Goal: Task Accomplishment & Management: Use online tool/utility

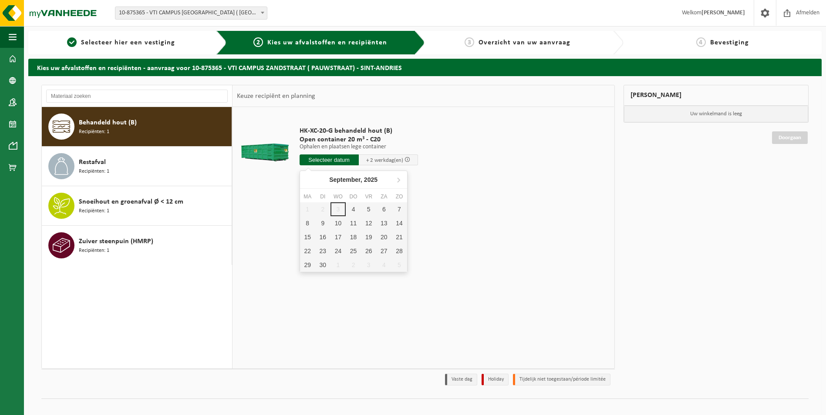
click at [340, 160] on input "text" at bounding box center [328, 160] width 59 height 11
click at [350, 208] on div "4" at bounding box center [353, 209] width 15 height 14
type input "Van 2025-09-04"
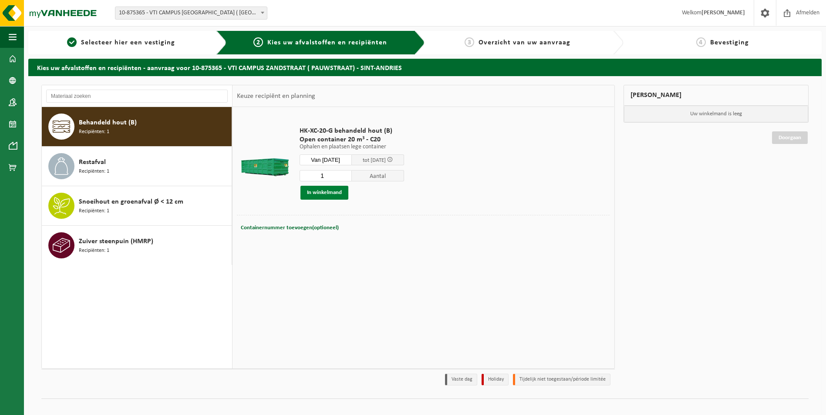
click at [333, 194] on button "In winkelmand" at bounding box center [324, 193] width 48 height 14
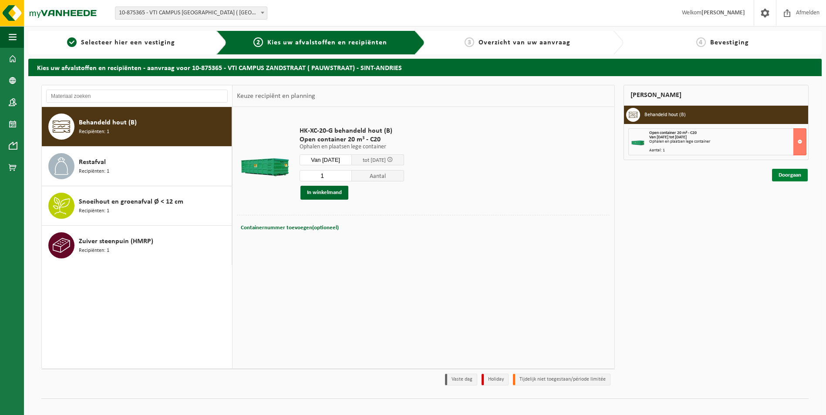
click at [795, 173] on link "Doorgaan" at bounding box center [790, 175] width 36 height 13
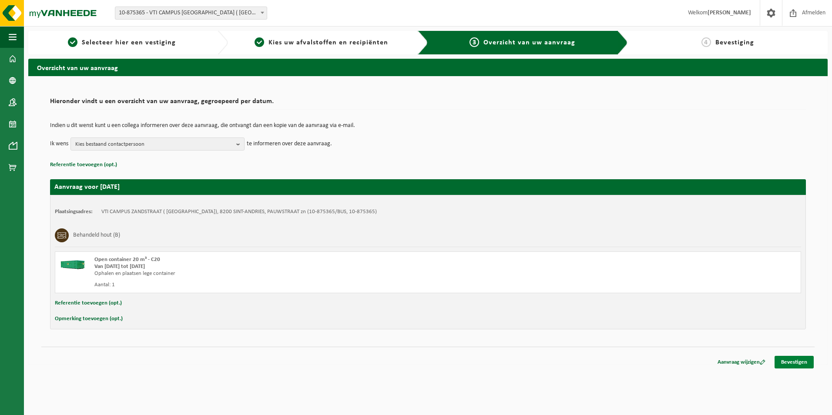
click at [798, 363] on link "Bevestigen" at bounding box center [794, 362] width 39 height 13
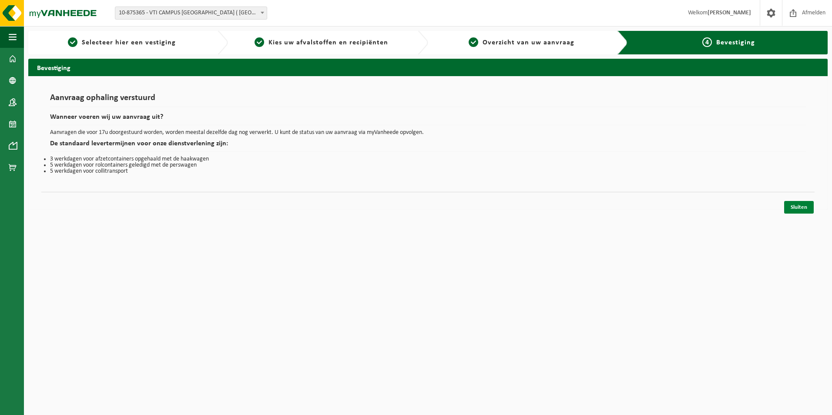
click at [797, 204] on link "Sluiten" at bounding box center [799, 207] width 30 height 13
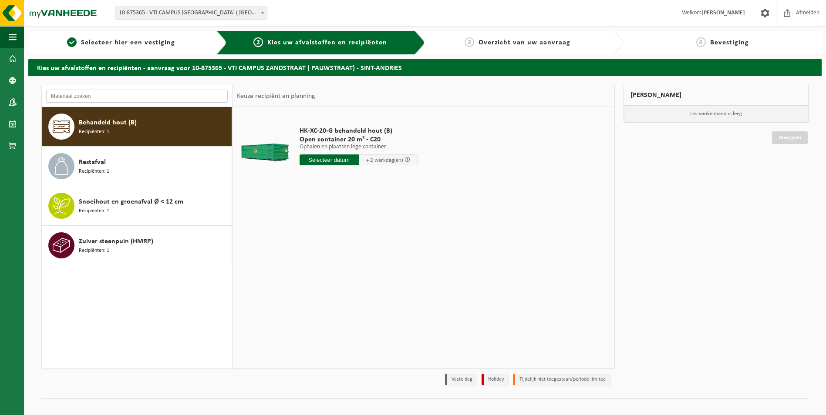
click at [111, 95] on input "text" at bounding box center [137, 96] width 182 height 13
type input "i"
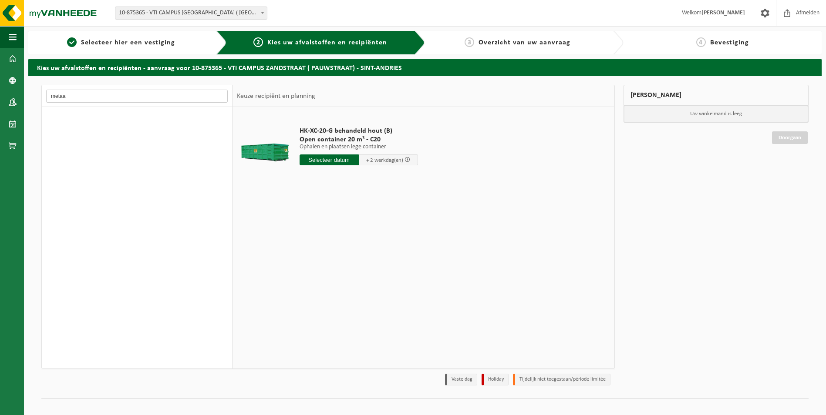
type input "metaal"
drag, startPoint x: 81, startPoint y: 101, endPoint x: 32, endPoint y: 97, distance: 49.3
click at [32, 97] on div "metaal Behandeld hout (B) Recipiënten: 1 Restafval Recipiënten: 1 Snoeihout en …" at bounding box center [424, 246] width 793 height 340
type input "ijzer"
click at [122, 125] on div "Behandeld hout (B) Recipiënten: 1 Restafval Recipiënten: 1 Snoeihout en groenaf…" at bounding box center [137, 238] width 191 height 262
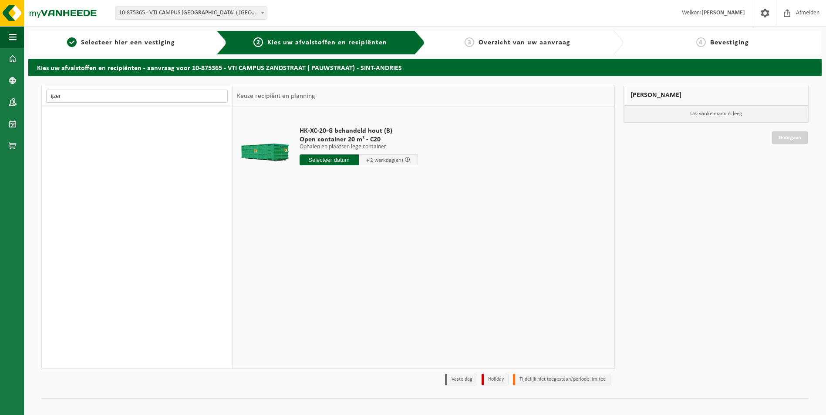
click at [122, 101] on input "ijzer" at bounding box center [137, 96] width 182 height 13
drag, startPoint x: 65, startPoint y: 98, endPoint x: 37, endPoint y: 89, distance: 29.6
click at [37, 89] on div "ijzer Behandeld hout (B) Recipiënten: 1 Restafval Recipiënten: 1 Snoeihout en g…" at bounding box center [424, 246] width 793 height 340
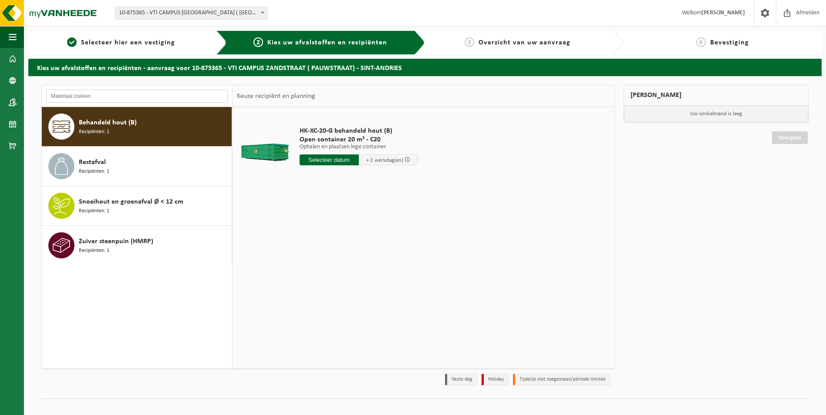
click at [203, 97] on input "text" at bounding box center [137, 96] width 182 height 13
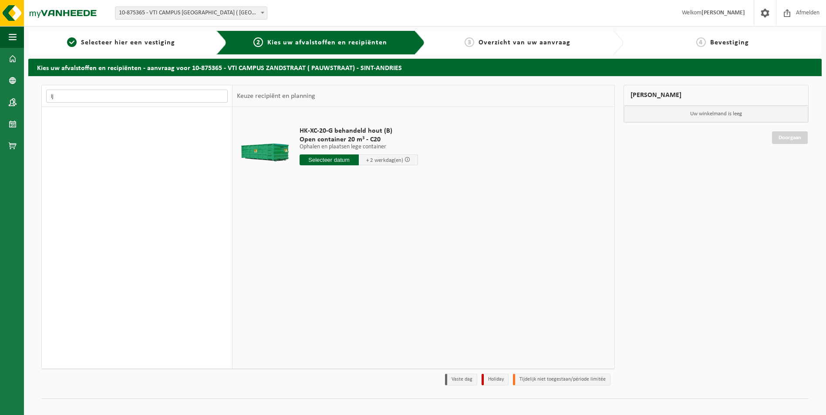
type input "i"
type input "metaal"
click at [14, 137] on span at bounding box center [13, 146] width 8 height 22
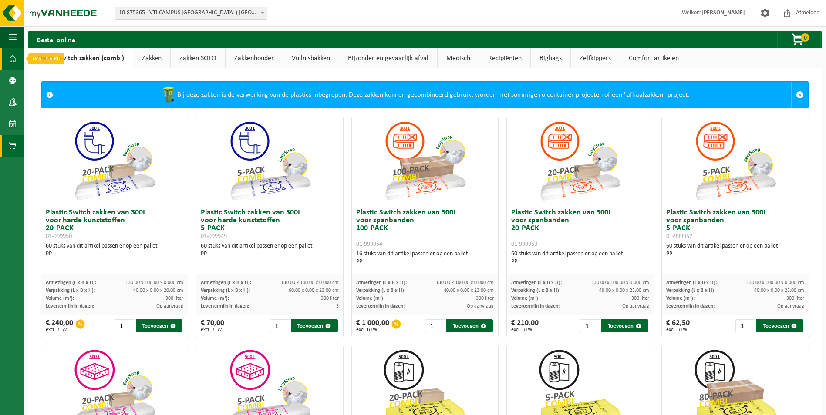
click at [15, 54] on span at bounding box center [13, 59] width 8 height 22
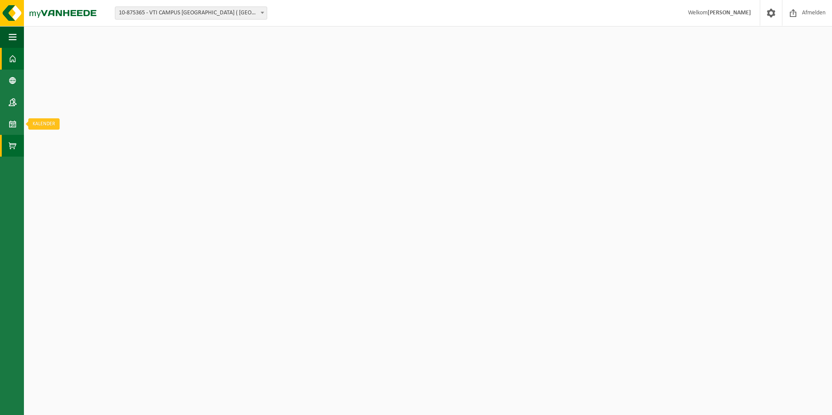
click at [12, 140] on span at bounding box center [13, 146] width 8 height 22
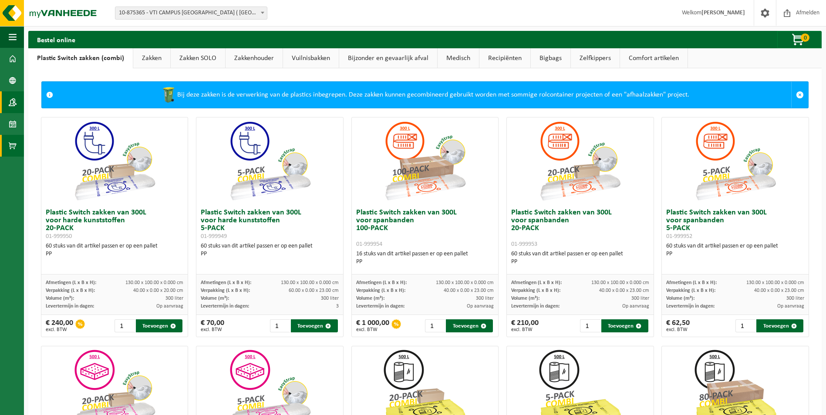
click at [19, 108] on link "Contactpersonen" at bounding box center [12, 102] width 24 height 22
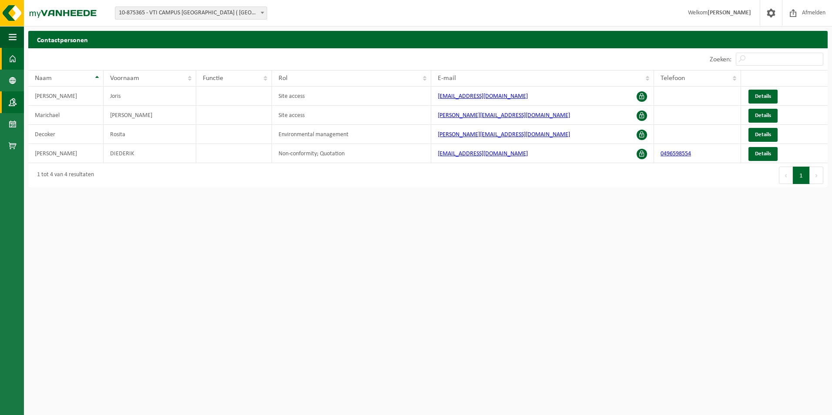
click at [12, 62] on span at bounding box center [13, 59] width 8 height 22
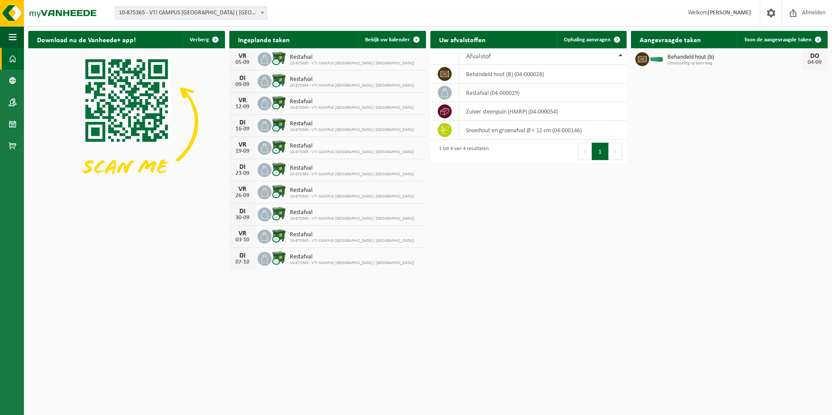
click at [611, 148] on button "Volgende" at bounding box center [615, 151] width 13 height 17
click at [595, 155] on button "1" at bounding box center [600, 151] width 17 height 17
click at [520, 57] on div "Afvalstof" at bounding box center [541, 56] width 150 height 7
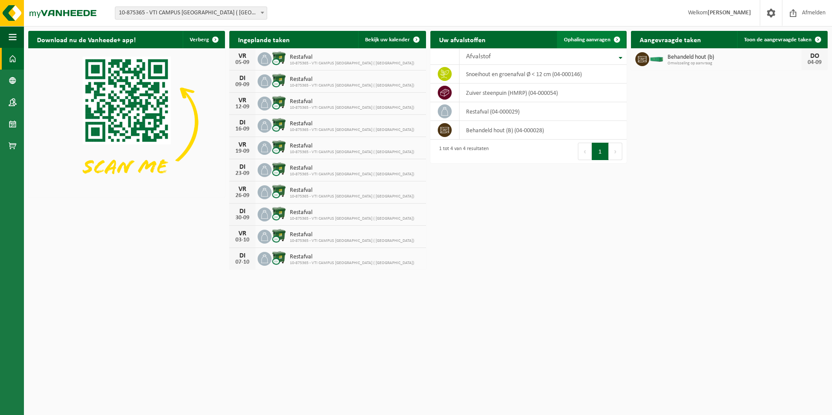
click at [589, 42] on span "Ophaling aanvragen" at bounding box center [587, 40] width 47 height 6
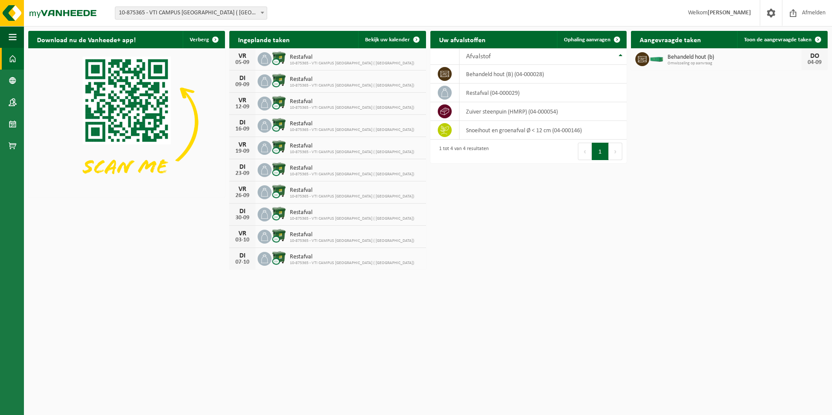
click at [165, 39] on div "Download nu de Vanheede+ app! [GEOGRAPHIC_DATA]" at bounding box center [126, 39] width 197 height 17
click at [12, 81] on span at bounding box center [13, 81] width 8 height 22
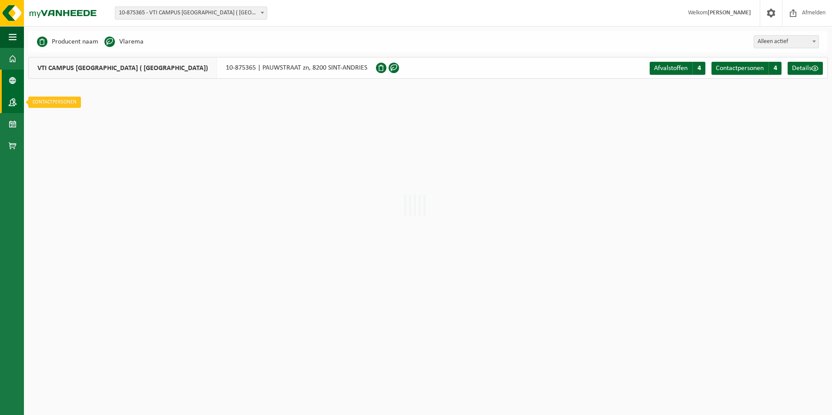
click at [14, 102] on span at bounding box center [13, 102] width 8 height 22
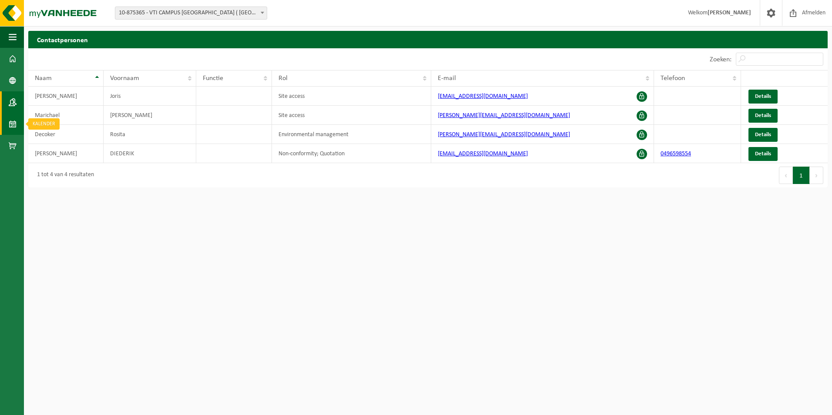
click at [13, 127] on span at bounding box center [13, 124] width 8 height 22
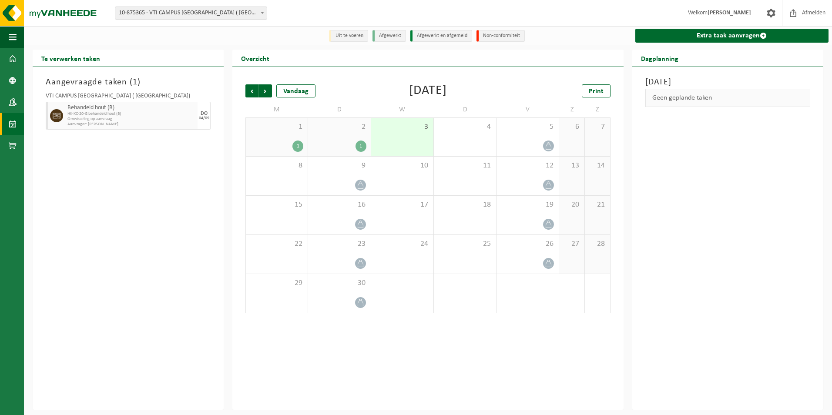
click at [175, 111] on span "Behandeld hout (B)" at bounding box center [131, 107] width 128 height 7
click at [11, 64] on span at bounding box center [13, 59] width 8 height 22
